Goal: Task Accomplishment & Management: Manage account settings

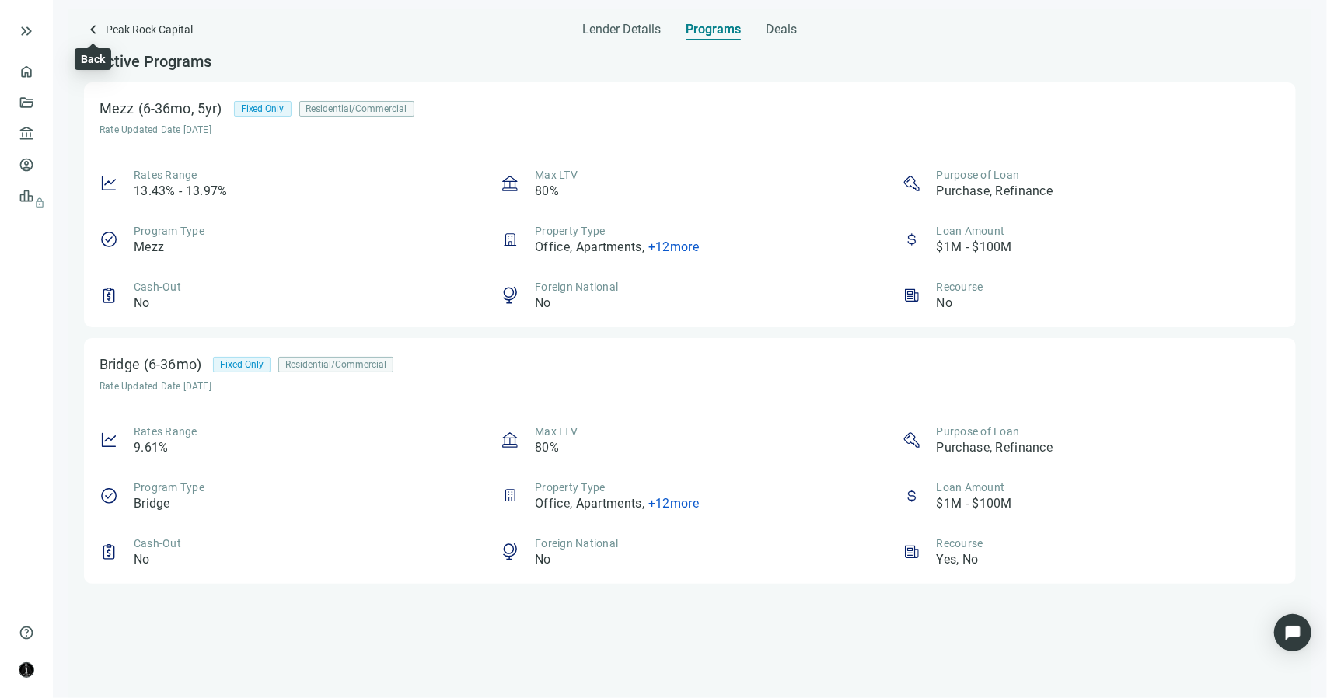
click at [92, 31] on span "keyboard_arrow_left" at bounding box center [93, 29] width 19 height 19
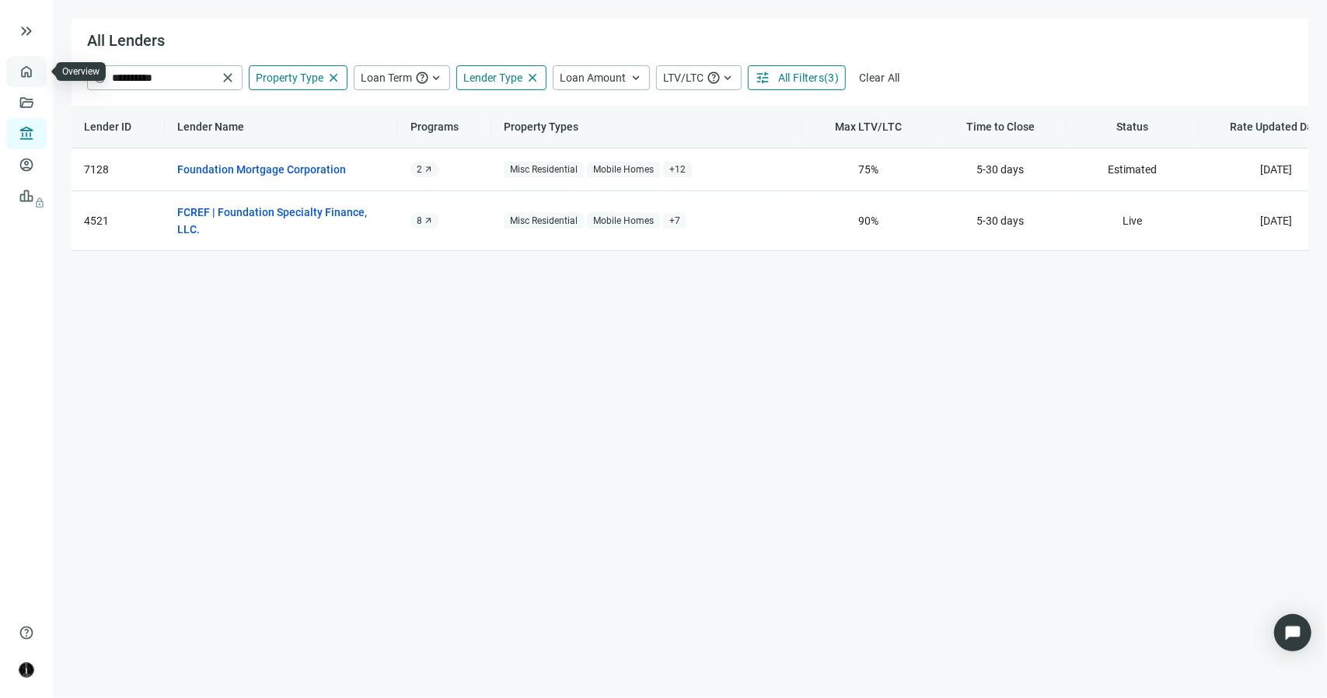
click at [39, 71] on link "Overview" at bounding box center [62, 71] width 46 height 12
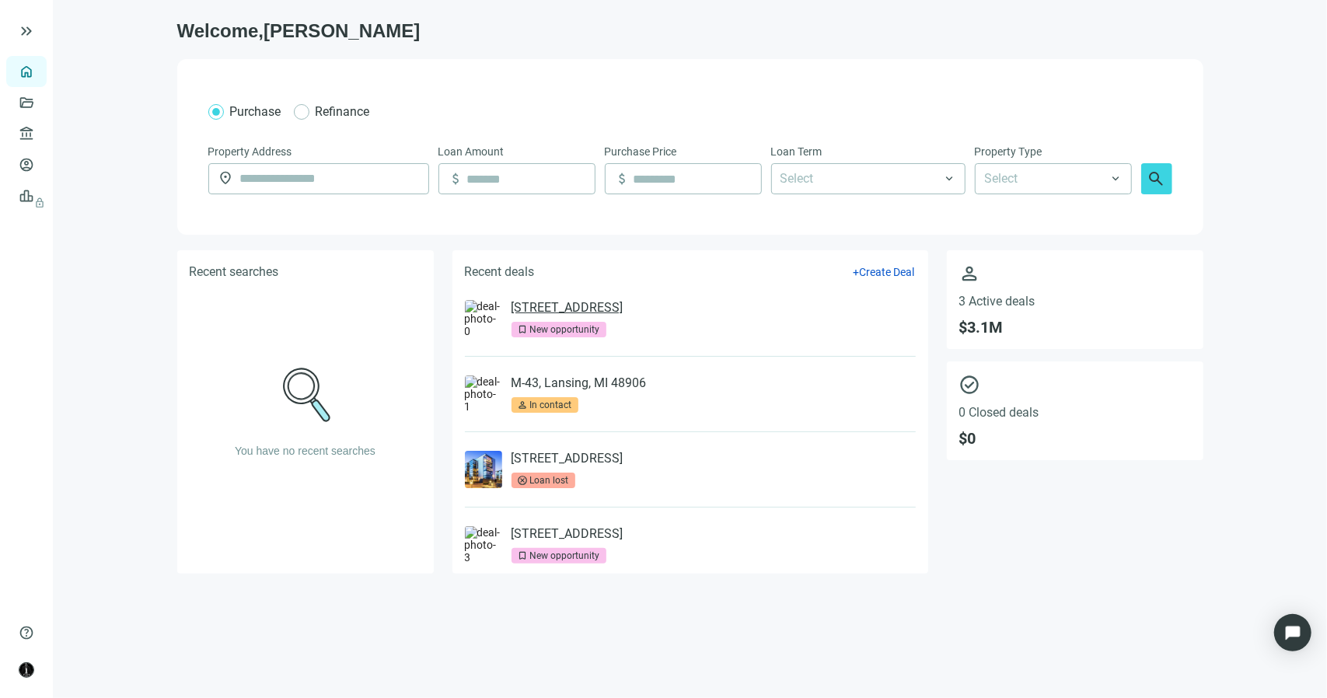
click at [624, 312] on link "[STREET_ADDRESS]" at bounding box center [568, 308] width 112 height 16
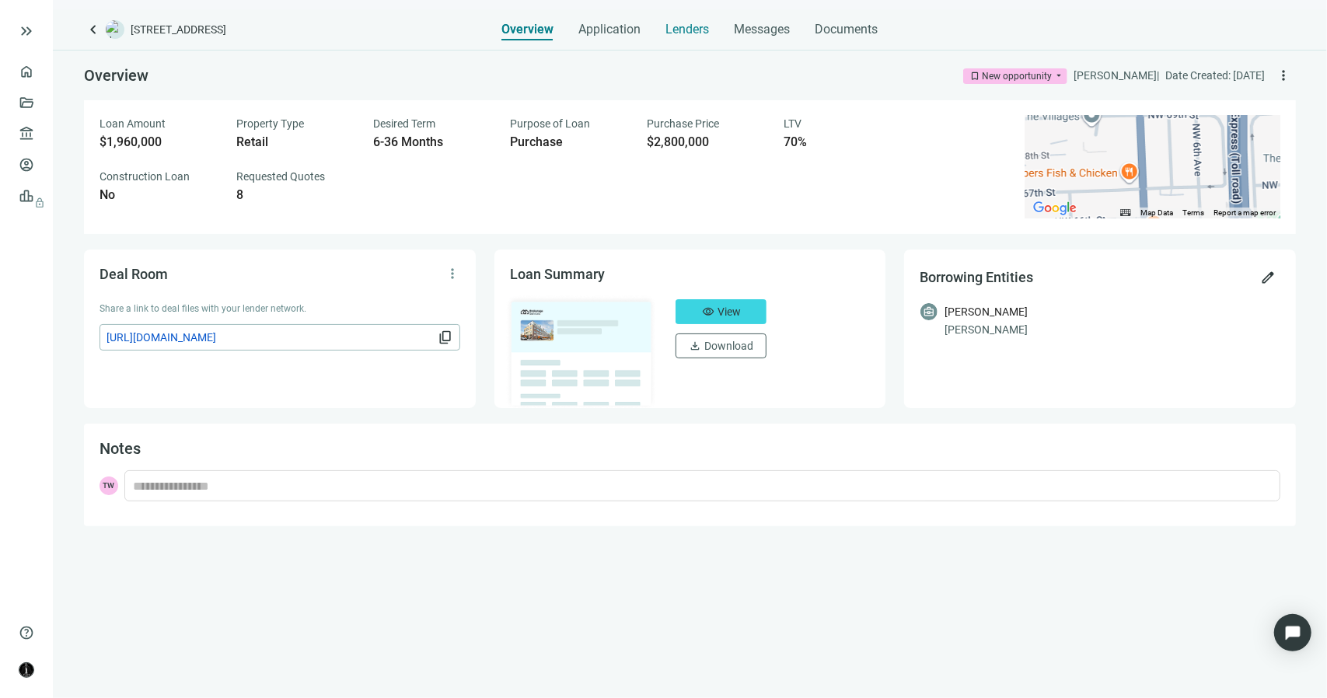
click at [683, 33] on span "Lenders" at bounding box center [688, 30] width 44 height 16
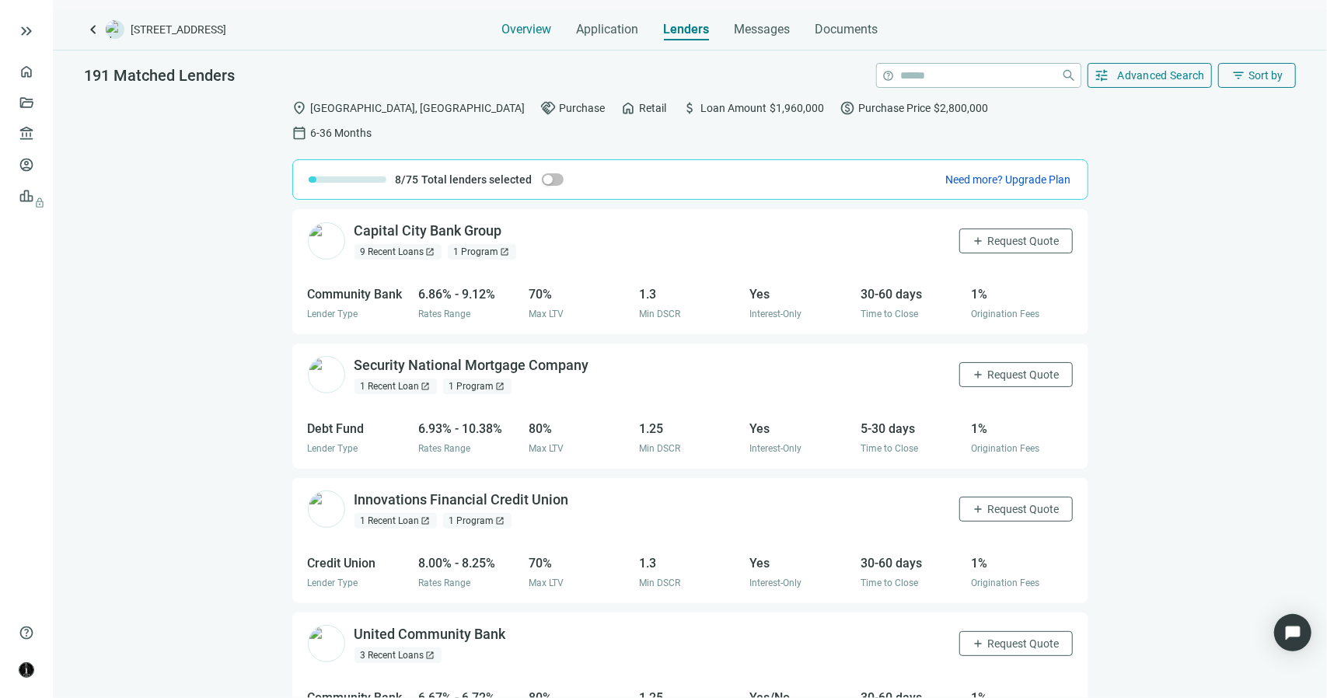
click at [540, 30] on span "Overview" at bounding box center [527, 30] width 50 height 16
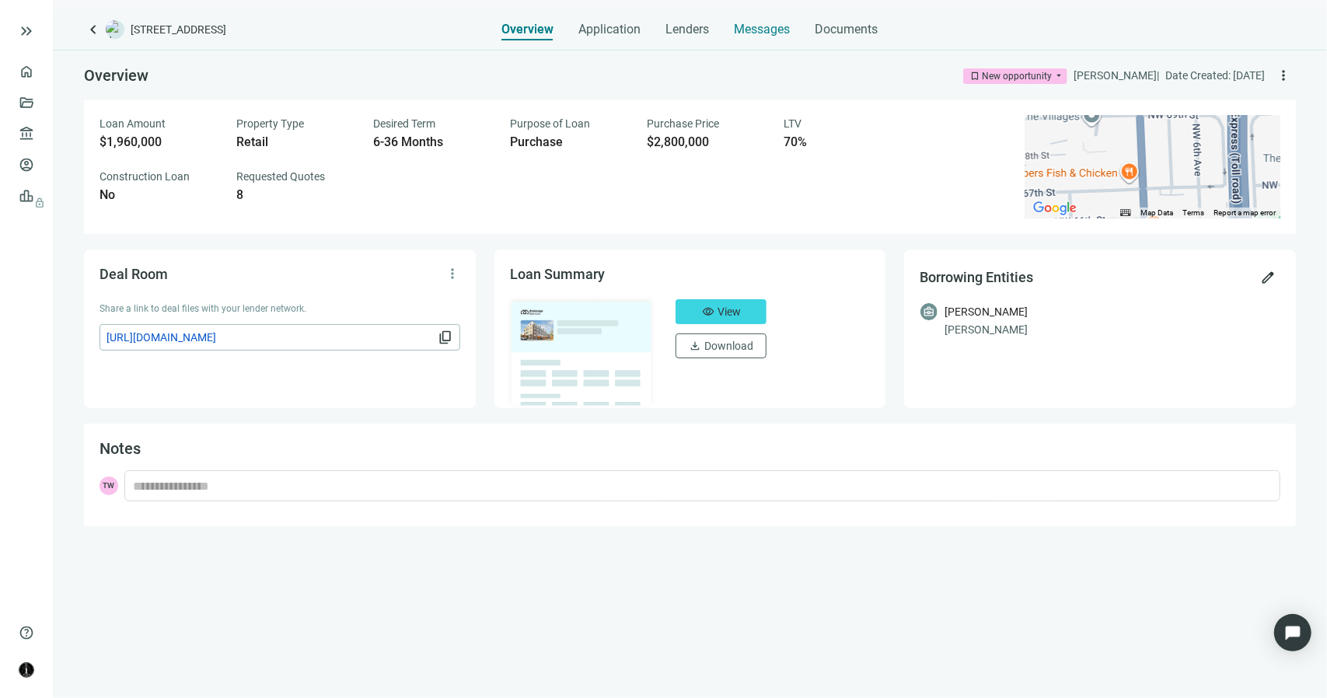
click at [774, 32] on span "Messages" at bounding box center [763, 29] width 56 height 15
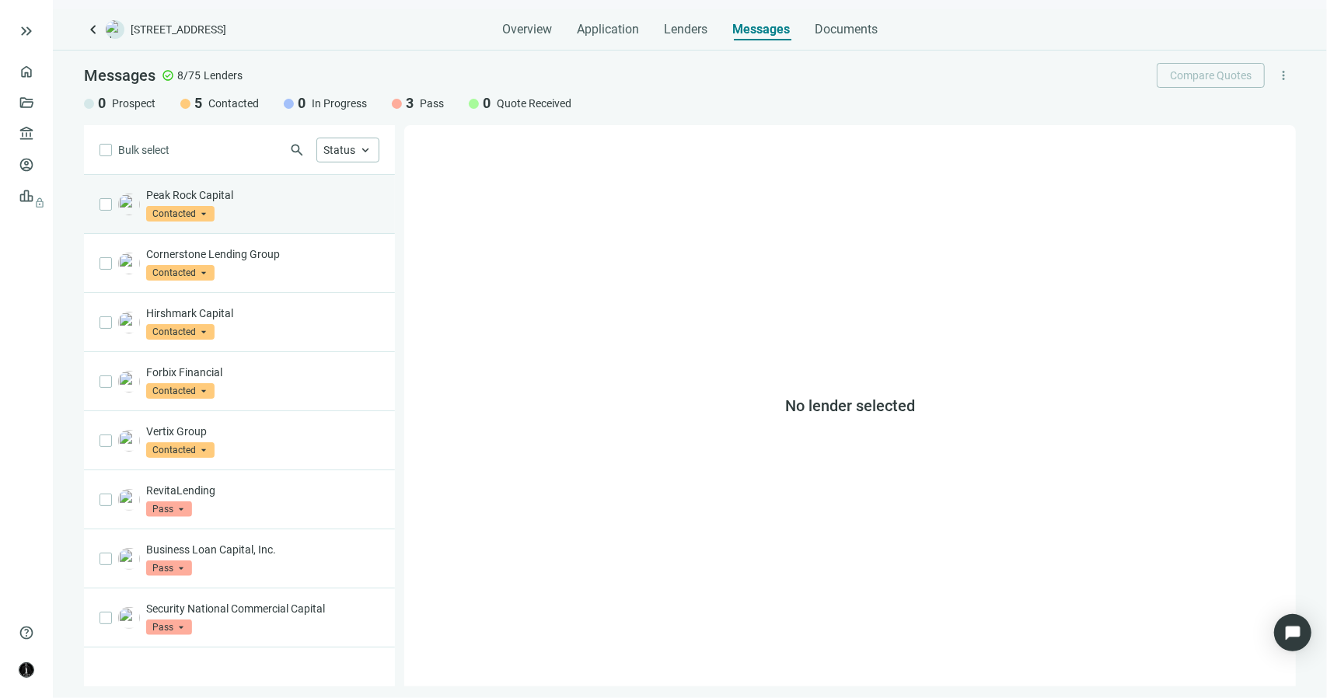
click at [190, 213] on span "Contacted" at bounding box center [180, 214] width 68 height 16
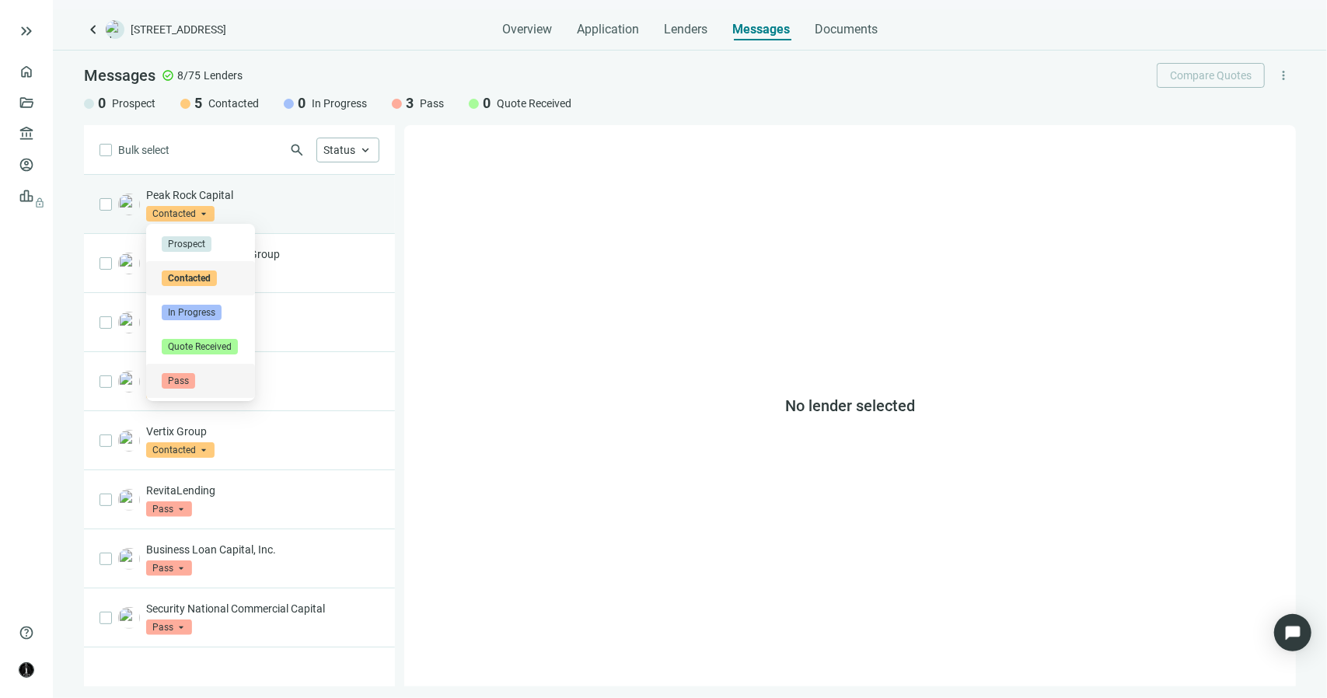
click at [180, 376] on span "Pass" at bounding box center [178, 381] width 33 height 16
